Goal: Task Accomplishment & Management: Manage account settings

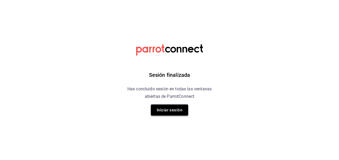
click at [177, 110] on button "Iniciar sesión" at bounding box center [169, 110] width 37 height 11
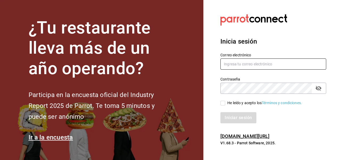
click at [227, 65] on input "text" at bounding box center [273, 64] width 106 height 11
type input "[EMAIL_ADDRESS][DOMAIN_NAME]"
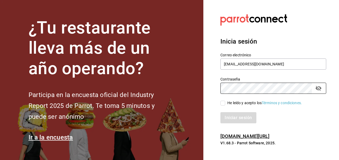
click at [223, 105] on input "He leído y acepto los Términos y condiciones." at bounding box center [222, 103] width 5 height 5
checkbox input "true"
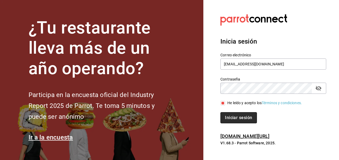
click at [235, 116] on button "Iniciar sesión" at bounding box center [238, 117] width 36 height 11
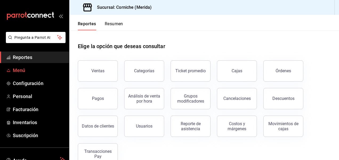
click at [27, 67] on span "Menú" at bounding box center [39, 70] width 52 height 7
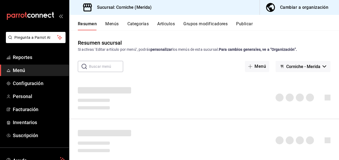
click at [294, 6] on div "Cambiar a organización" at bounding box center [304, 7] width 48 height 7
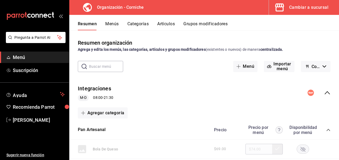
click at [136, 24] on button "Categorías" at bounding box center [138, 25] width 22 height 9
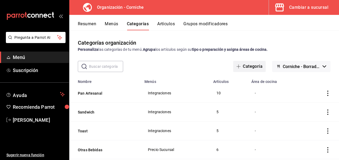
click at [243, 69] on button "Categoría" at bounding box center [249, 66] width 32 height 11
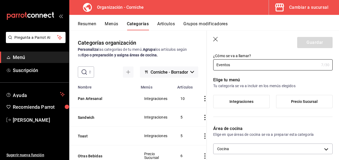
scroll to position [16, 0]
type input "Eventos"
click at [297, 101] on span "Precio Sucursal" at bounding box center [304, 101] width 27 height 5
click at [0, 0] on input "Precio Sucursal" at bounding box center [0, 0] width 0 height 0
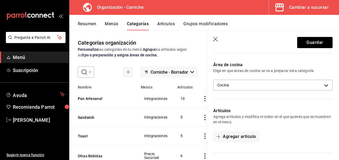
scroll to position [79, 0]
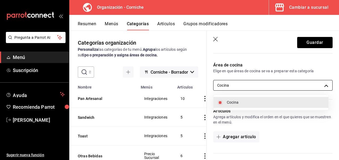
click at [301, 89] on body "Pregunta a Parrot AI Menú Suscripción Ayuda Recomienda Parrot [PERSON_NAME] Sug…" at bounding box center [169, 80] width 339 height 160
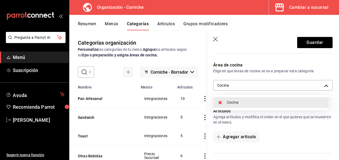
click at [287, 126] on div at bounding box center [169, 80] width 339 height 160
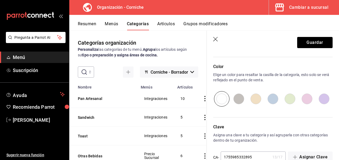
scroll to position [188, 0]
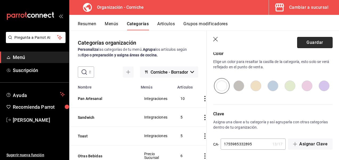
click at [319, 43] on button "Guardar" at bounding box center [314, 42] width 35 height 11
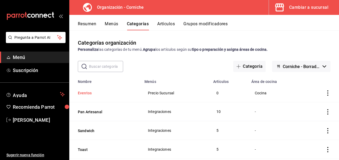
click at [91, 91] on button "Eventos" at bounding box center [104, 93] width 53 height 5
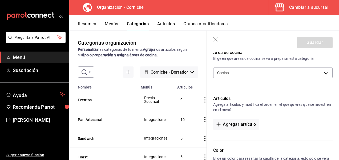
scroll to position [81, 0]
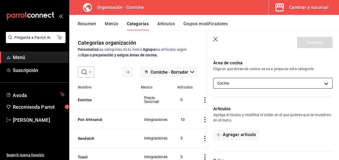
click at [289, 81] on body "Pregunta a Parrot AI Menú Suscripción Ayuda Recomienda Parrot [PERSON_NAME] Sug…" at bounding box center [169, 80] width 339 height 160
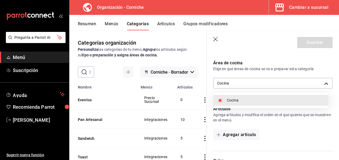
click at [220, 101] on input "checkbox" at bounding box center [220, 100] width 5 height 5
checkbox input "false"
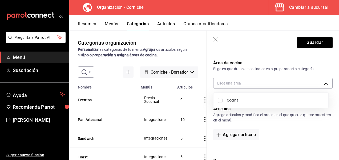
click at [302, 42] on div at bounding box center [169, 80] width 339 height 160
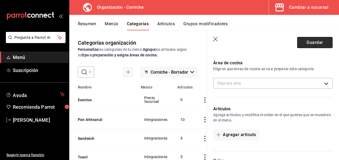
click at [311, 45] on button "Guardar" at bounding box center [314, 42] width 35 height 11
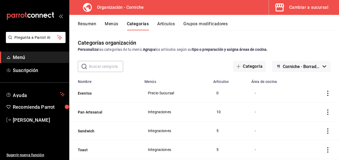
click at [165, 22] on button "Artículos" at bounding box center [166, 25] width 18 height 9
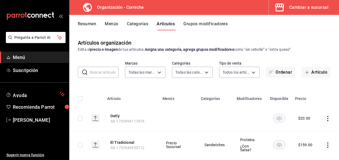
type input "de095c9f-9f33-4311-a1cf-fb09ada0ff3b"
type input "3c0ad89e-49d7-47df-989c-3224e6ba2422,5cc20d59-0c31-443a-836a-efdf5d5b119f,f0428…"
click at [305, 74] on icon "button" at bounding box center [307, 72] width 4 height 4
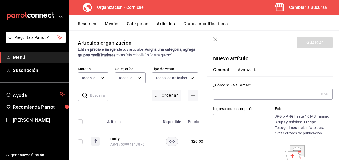
click at [265, 61] on p "Nuevo artículo" at bounding box center [272, 59] width 119 height 8
click at [233, 95] on input "text" at bounding box center [266, 94] width 106 height 11
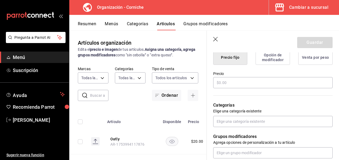
scroll to position [142, 0]
type input "Ajillo"
click at [225, 83] on input "text" at bounding box center [272, 82] width 119 height 11
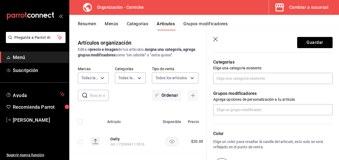
scroll to position [186, 0]
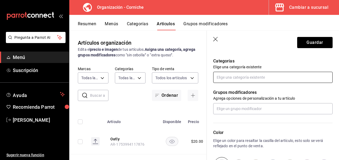
type input "$199.00"
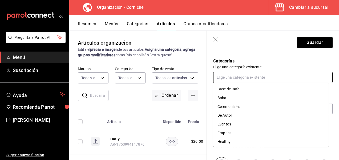
click at [228, 79] on input "text" at bounding box center [272, 77] width 119 height 11
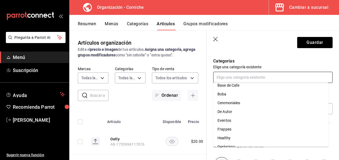
scroll to position [3, 0]
click at [229, 122] on li "Eventos" at bounding box center [270, 121] width 115 height 9
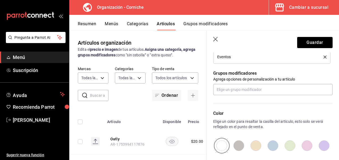
scroll to position [282, 0]
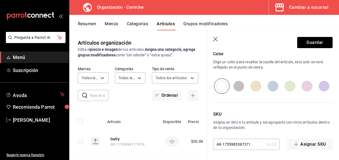
click at [313, 48] on button "Guardar" at bounding box center [314, 42] width 35 height 11
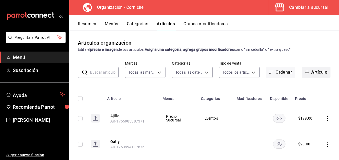
click at [301, 69] on button "Artículo" at bounding box center [315, 72] width 29 height 11
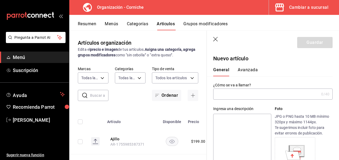
type input "AR-1755985437025"
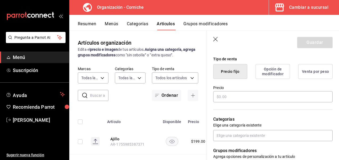
scroll to position [129, 0]
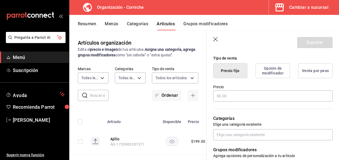
type input "Caprese"
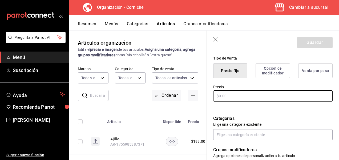
click at [239, 97] on input "text" at bounding box center [272, 96] width 119 height 11
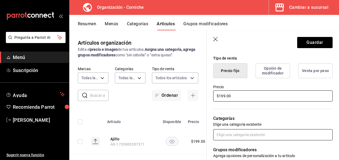
type input "$199.00"
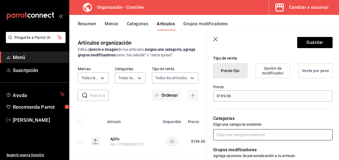
click at [232, 140] on input "text" at bounding box center [272, 134] width 119 height 11
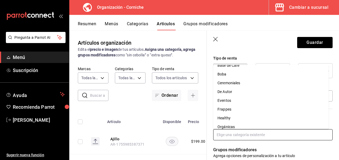
scroll to position [0, 0]
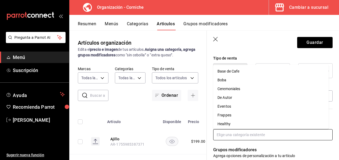
click at [231, 107] on li "Eventos" at bounding box center [270, 106] width 115 height 9
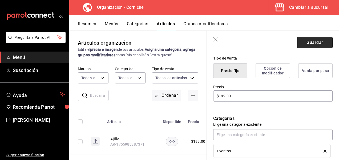
click at [319, 45] on button "Guardar" at bounding box center [314, 42] width 35 height 11
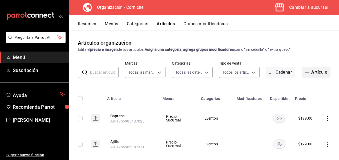
click at [304, 70] on button "Artículo" at bounding box center [315, 72] width 29 height 11
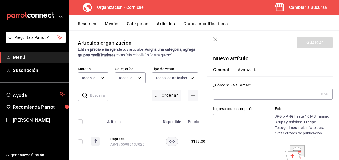
type input "AR-1755985466013"
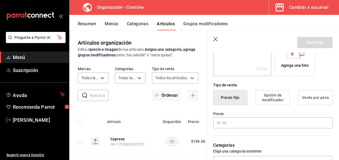
scroll to position [102, 0]
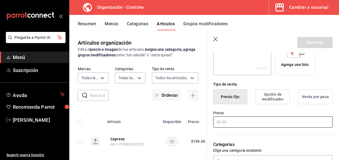
type input "Cornichosa"
click at [233, 120] on input "text" at bounding box center [272, 122] width 119 height 11
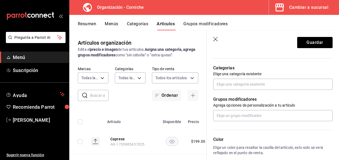
scroll to position [182, 0]
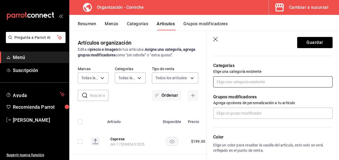
type input "$199.00"
click at [246, 84] on input "text" at bounding box center [272, 81] width 119 height 11
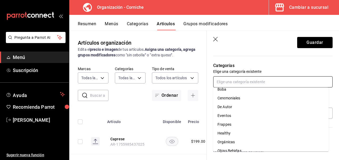
scroll to position [11, 0]
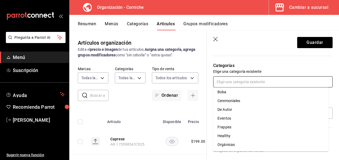
click at [226, 116] on li "Eventos" at bounding box center [270, 118] width 115 height 9
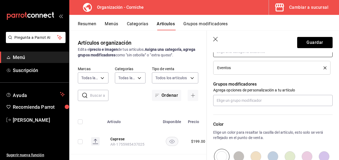
scroll to position [212, 0]
click at [306, 44] on button "Guardar" at bounding box center [314, 42] width 35 height 11
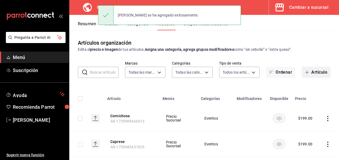
click at [306, 71] on span "button" at bounding box center [308, 72] width 6 height 4
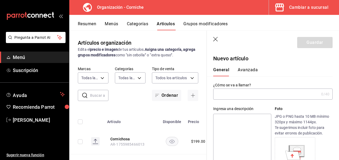
click at [257, 96] on input "text" at bounding box center [266, 94] width 106 height 11
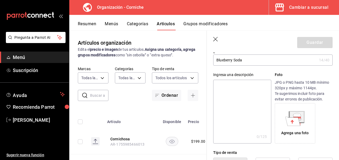
scroll to position [34, 0]
click at [235, 92] on textarea at bounding box center [242, 112] width 58 height 64
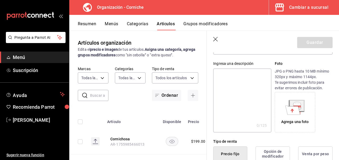
scroll to position [0, 0]
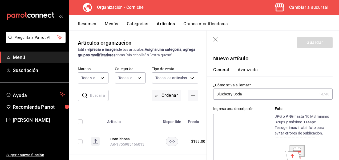
click at [254, 95] on input "Blueberry Soda" at bounding box center [265, 94] width 104 height 11
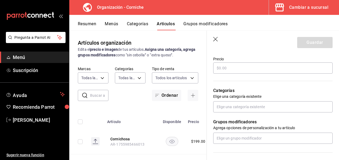
scroll to position [159, 0]
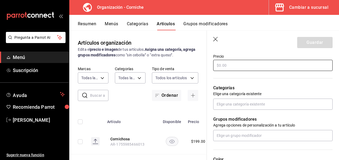
type input "Blueberry Soda Med"
click at [225, 65] on input "text" at bounding box center [272, 65] width 119 height 11
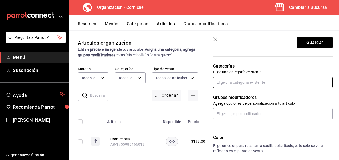
scroll to position [182, 0]
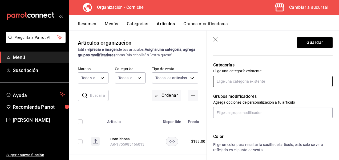
type input "$87.00"
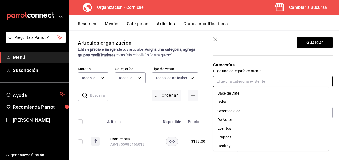
click at [233, 83] on input "text" at bounding box center [272, 81] width 119 height 11
click at [239, 131] on li "Eventos" at bounding box center [270, 128] width 115 height 9
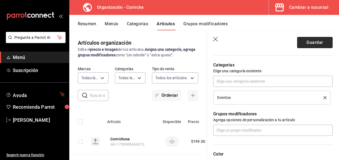
click at [314, 42] on button "Guardar" at bounding box center [314, 42] width 35 height 11
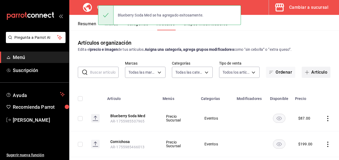
click at [306, 72] on span "button" at bounding box center [308, 72] width 6 height 4
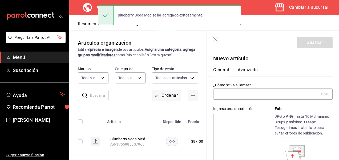
type input "AR-1755985560030"
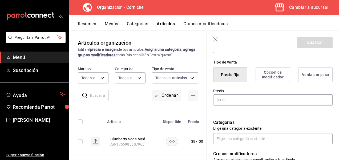
scroll to position [127, 0]
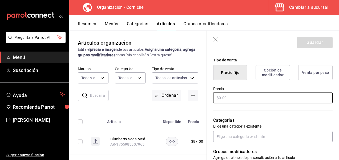
type input "Blueberry Soda Gde"
drag, startPoint x: 229, startPoint y: 97, endPoint x: 235, endPoint y: 99, distance: 5.7
click at [235, 99] on input "text" at bounding box center [272, 97] width 119 height 11
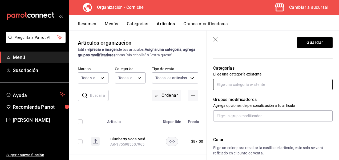
scroll to position [179, 0]
type input "$93.00"
click at [236, 88] on input "text" at bounding box center [272, 84] width 119 height 11
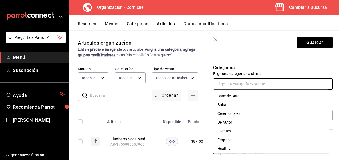
click at [229, 132] on li "Eventos" at bounding box center [270, 131] width 115 height 9
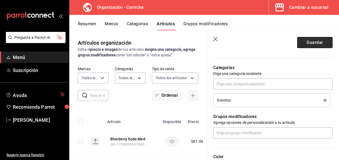
click at [305, 40] on button "Guardar" at bounding box center [314, 42] width 35 height 11
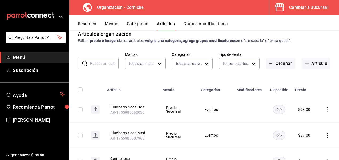
scroll to position [8, 0]
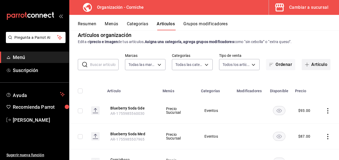
click at [308, 65] on button "Artículo" at bounding box center [315, 64] width 29 height 11
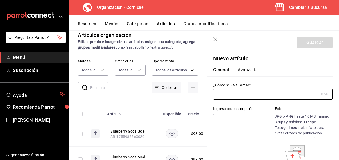
type input "AR-1755985587168"
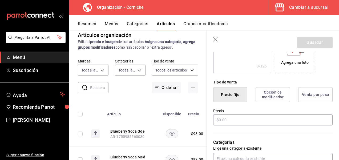
scroll to position [105, 0]
type input "Bora Bora Med"
click at [227, 121] on input "text" at bounding box center [272, 119] width 119 height 11
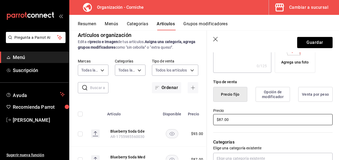
type input "$87.00"
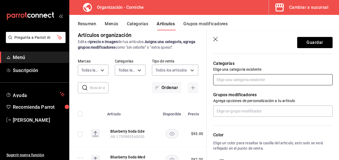
click at [234, 83] on input "text" at bounding box center [272, 79] width 119 height 11
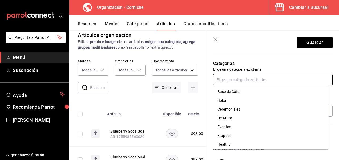
click at [230, 126] on li "Eventos" at bounding box center [270, 127] width 115 height 9
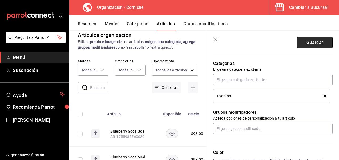
click at [319, 41] on button "Guardar" at bounding box center [314, 42] width 35 height 11
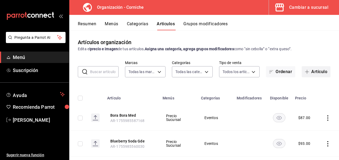
click at [306, 70] on span "button" at bounding box center [308, 72] width 6 height 4
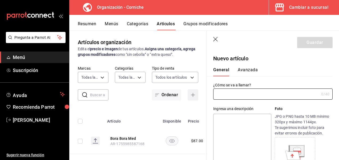
type input "AR-1755985609754"
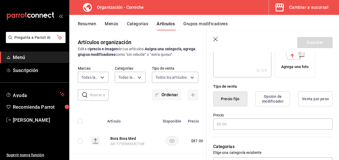
scroll to position [102, 0]
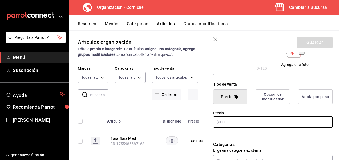
type input "Bora Bora Gde"
click at [239, 122] on input "text" at bounding box center [272, 122] width 119 height 11
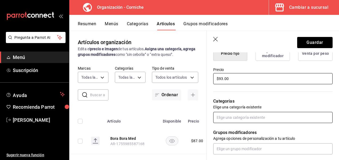
type input "$93.00"
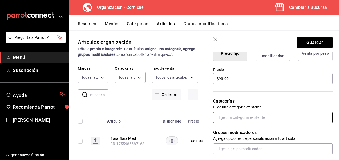
click at [237, 116] on input "text" at bounding box center [272, 117] width 119 height 11
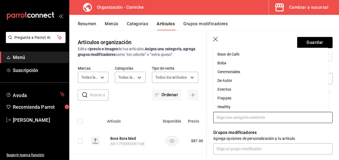
click at [228, 89] on li "Eventos" at bounding box center [270, 89] width 115 height 9
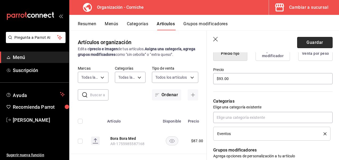
click at [318, 45] on button "Guardar" at bounding box center [314, 42] width 35 height 11
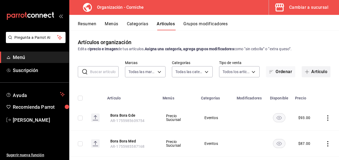
click at [305, 70] on span "button" at bounding box center [308, 72] width 6 height 4
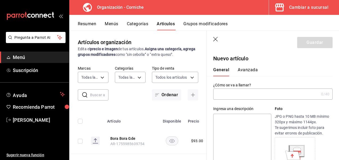
type input "AR-1755985639906"
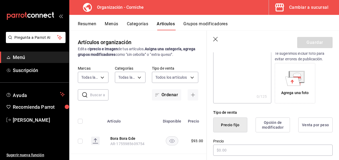
scroll to position [110, 0]
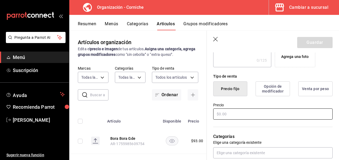
type input "Eureka Espresso Med"
click at [239, 112] on input "text" at bounding box center [272, 114] width 119 height 11
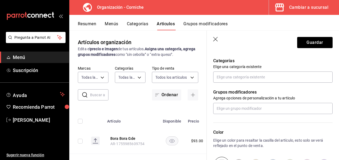
scroll to position [186, 0]
type input "$87.00"
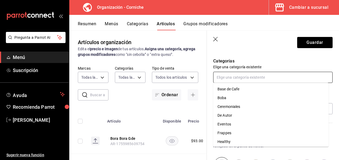
click at [240, 72] on input "text" at bounding box center [272, 77] width 119 height 11
click at [227, 123] on li "Eventos" at bounding box center [270, 124] width 115 height 9
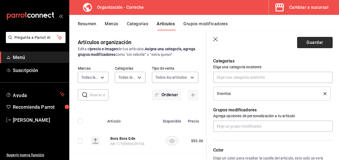
click at [312, 46] on button "Guardar" at bounding box center [314, 42] width 35 height 11
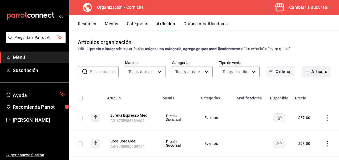
click at [305, 74] on button "Artículo" at bounding box center [315, 71] width 29 height 11
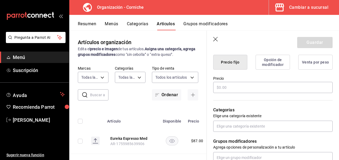
scroll to position [141, 0]
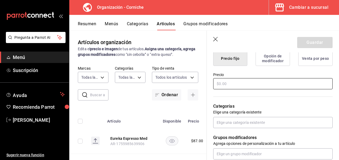
type input "Eureka Espresso Gde"
click at [225, 84] on input "text" at bounding box center [272, 83] width 119 height 11
type input "$93.00"
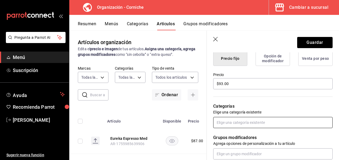
click at [248, 121] on input "text" at bounding box center [272, 122] width 119 height 11
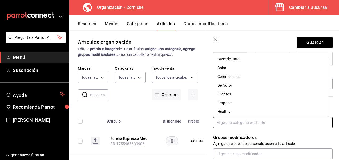
click at [225, 93] on li "Eventos" at bounding box center [270, 94] width 115 height 9
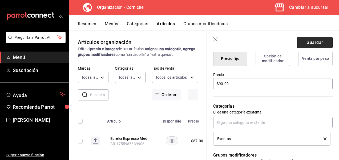
click at [316, 40] on button "Guardar" at bounding box center [314, 42] width 35 height 11
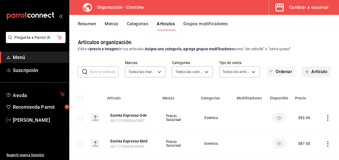
click at [308, 73] on button "Artículo" at bounding box center [315, 71] width 29 height 11
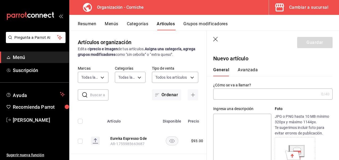
type input "AR-1755985695191"
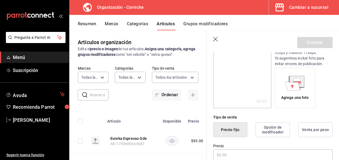
scroll to position [114, 0]
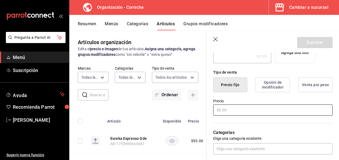
type input "Hibiscus Cherry Med"
click at [229, 108] on input "text" at bounding box center [272, 110] width 119 height 11
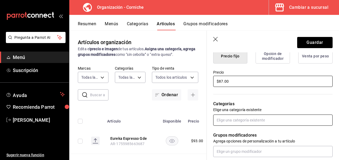
type input "$87.00"
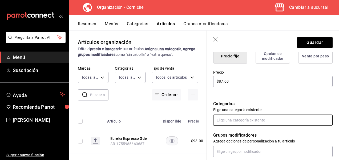
click at [230, 119] on input "text" at bounding box center [272, 120] width 119 height 11
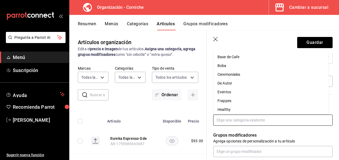
click at [231, 92] on li "Eventos" at bounding box center [270, 92] width 115 height 9
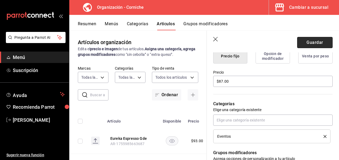
click at [314, 45] on button "Guardar" at bounding box center [314, 42] width 35 height 11
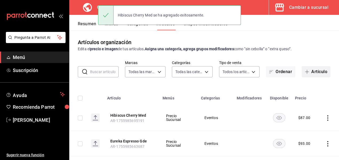
click at [309, 72] on button "Artículo" at bounding box center [315, 71] width 29 height 11
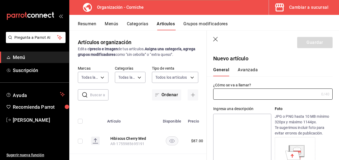
type input "AR-1755985717271"
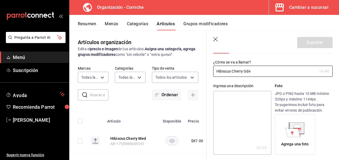
scroll to position [23, 0]
type input "Hibiscus Cherry Gde"
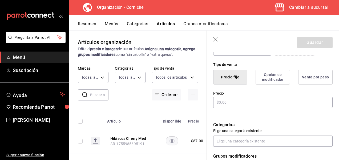
scroll to position [122, 0]
click at [230, 104] on input "text" at bounding box center [272, 102] width 119 height 11
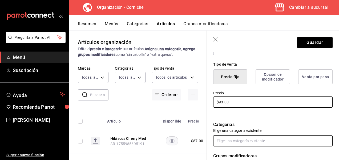
type input "$93.00"
click at [226, 143] on input "text" at bounding box center [272, 141] width 119 height 11
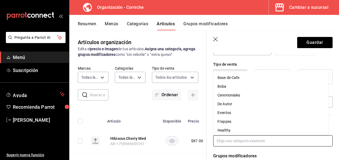
click at [229, 115] on li "Eventos" at bounding box center [270, 113] width 115 height 9
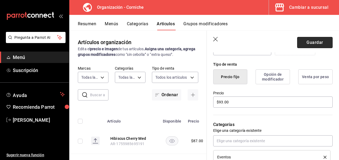
click at [314, 44] on button "Guardar" at bounding box center [314, 42] width 35 height 11
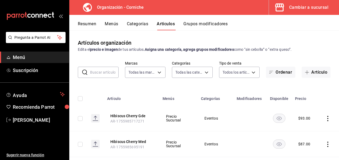
click at [142, 26] on button "Categorías" at bounding box center [138, 25] width 22 height 9
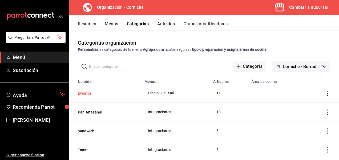
click at [91, 93] on button "Eventos" at bounding box center [104, 93] width 53 height 5
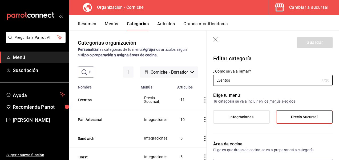
drag, startPoint x: 232, startPoint y: 80, endPoint x: 196, endPoint y: 81, distance: 35.7
click at [196, 81] on main "Categorías organización Personaliza las categorías de tu menú. Agrupa los artíc…" at bounding box center [203, 95] width 269 height 130
type input "Garage"
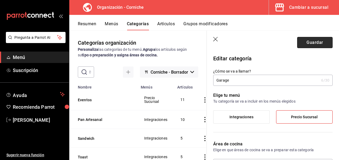
click at [302, 42] on button "Guardar" at bounding box center [314, 42] width 35 height 11
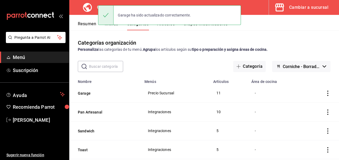
click at [109, 27] on button "Menús" at bounding box center [111, 25] width 13 height 9
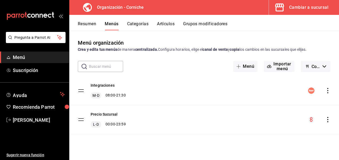
click at [88, 24] on button "Resumen" at bounding box center [87, 25] width 18 height 9
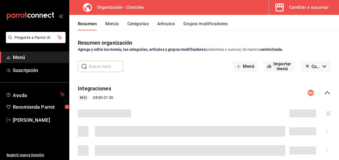
click at [110, 28] on button "Menús" at bounding box center [111, 25] width 13 height 9
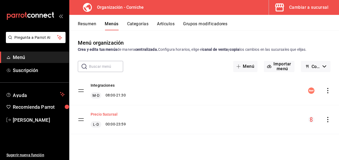
click at [112, 116] on button "Precio Sucursal" at bounding box center [104, 114] width 27 height 5
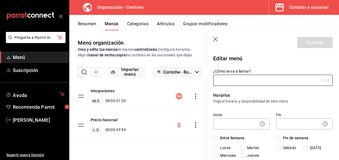
type input "Precio Sucursal"
checkbox input "true"
type input "01747854029056"
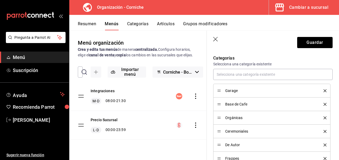
scroll to position [145, 0]
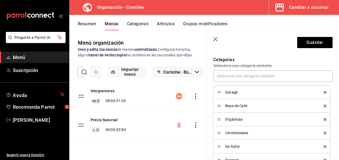
click at [216, 39] on icon "button" at bounding box center [215, 39] width 5 height 5
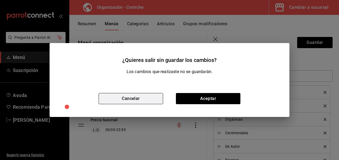
click at [148, 95] on button "Cancelar" at bounding box center [131, 98] width 64 height 11
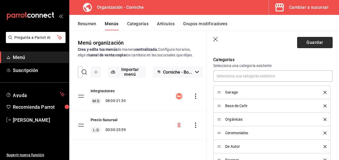
click at [313, 43] on button "Guardar" at bounding box center [314, 42] width 35 height 11
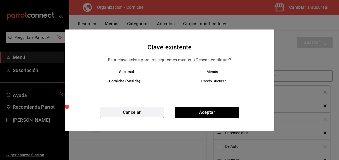
click at [124, 114] on button "Cancelar" at bounding box center [132, 112] width 64 height 11
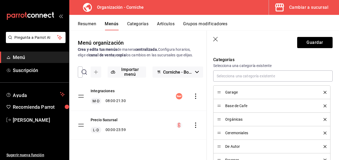
click at [216, 39] on icon "button" at bounding box center [215, 39] width 5 height 5
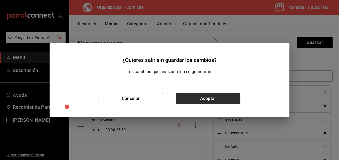
click at [198, 100] on button "Aceptar" at bounding box center [208, 98] width 64 height 11
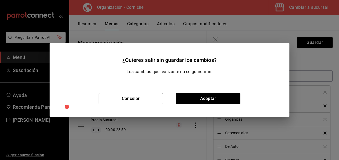
checkbox input "false"
type input "1755985811518"
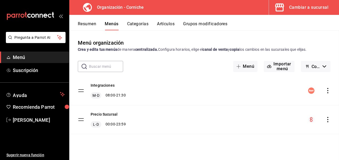
checkbox input "false"
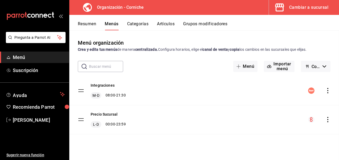
checkbox input "false"
click at [326, 118] on icon "actions" at bounding box center [327, 119] width 5 height 5
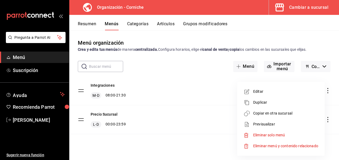
click at [281, 114] on span "Copiar en otra sucursal" at bounding box center [285, 114] width 65 height 6
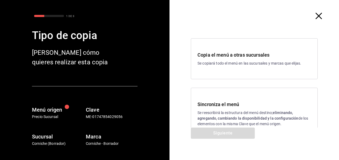
click at [225, 101] on h3 "Sincroniza el menú" at bounding box center [253, 104] width 113 height 7
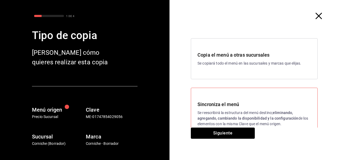
scroll to position [18, 0]
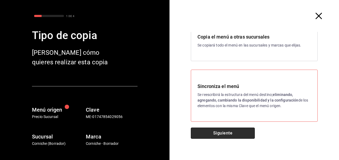
click at [209, 134] on button "Siguiente" at bounding box center [223, 133] width 64 height 11
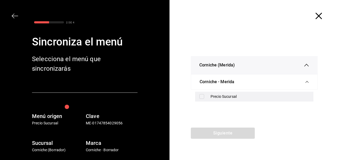
click at [201, 98] on input "checkbox" at bounding box center [201, 96] width 5 height 5
checkbox input "true"
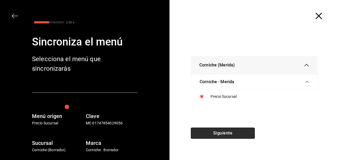
click at [226, 133] on button "Siguiente" at bounding box center [223, 133] width 64 height 11
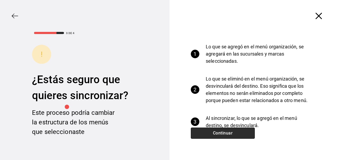
click at [217, 135] on button "Continuar" at bounding box center [223, 133] width 64 height 11
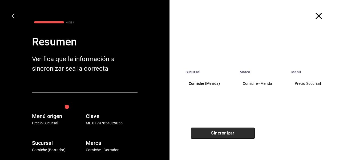
click at [217, 135] on button "Sincronizar" at bounding box center [223, 133] width 64 height 11
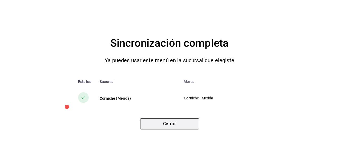
click at [163, 123] on button "Cerrar" at bounding box center [169, 123] width 59 height 11
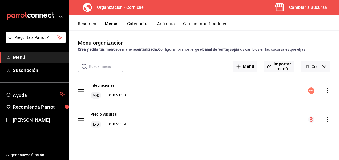
click at [307, 7] on div "Cambiar a sucursal" at bounding box center [308, 7] width 39 height 7
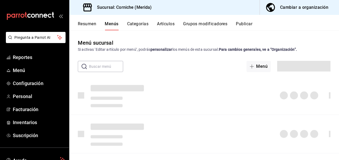
click at [133, 24] on button "Categorías" at bounding box center [138, 25] width 22 height 9
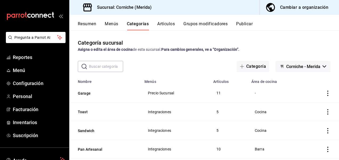
click at [325, 93] on icon "actions" at bounding box center [327, 93] width 5 height 5
click at [297, 104] on icon at bounding box center [294, 106] width 6 height 6
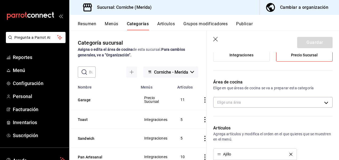
scroll to position [60, 0]
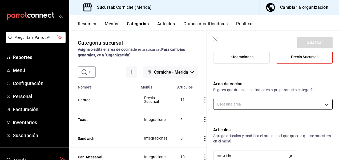
click at [260, 103] on body "Pregunta a Parrot AI Reportes Menú Configuración Personal Facturación Inventari…" at bounding box center [169, 80] width 339 height 160
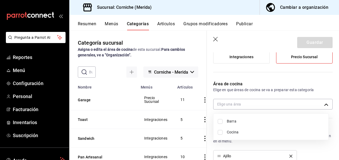
click at [219, 122] on input "checkbox" at bounding box center [220, 121] width 5 height 5
checkbox input "true"
type input "176dae63-4c22-4fbe-8e69-a15672d240ed"
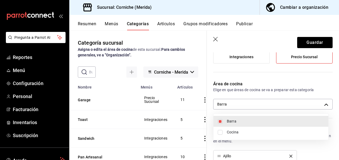
click at [313, 42] on div at bounding box center [169, 80] width 339 height 160
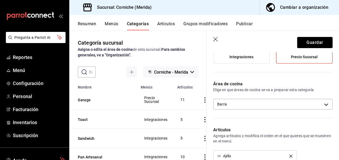
click at [313, 42] on button "Guardar" at bounding box center [314, 42] width 35 height 11
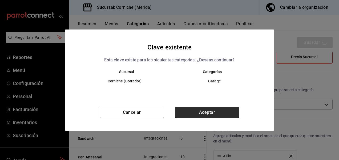
click at [209, 110] on button "Aceptar" at bounding box center [207, 112] width 64 height 11
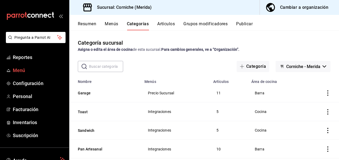
click at [22, 70] on span "Menú" at bounding box center [39, 70] width 52 height 7
